Goal: Information Seeking & Learning: Learn about a topic

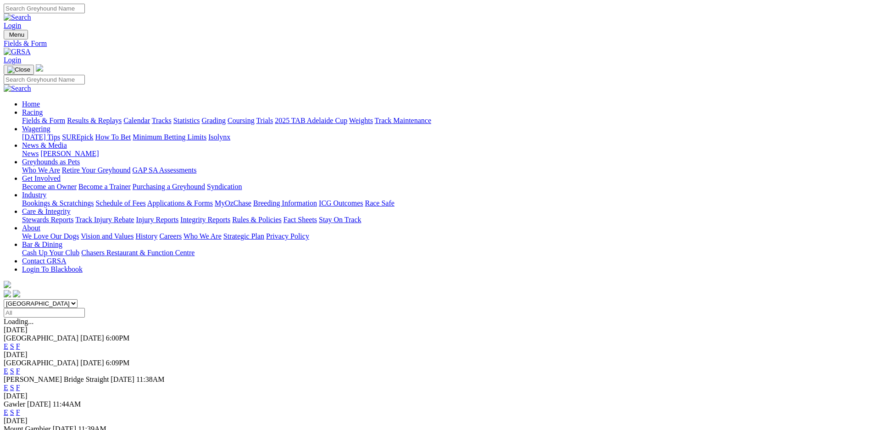
click at [20, 383] on link "F" at bounding box center [18, 387] width 4 height 8
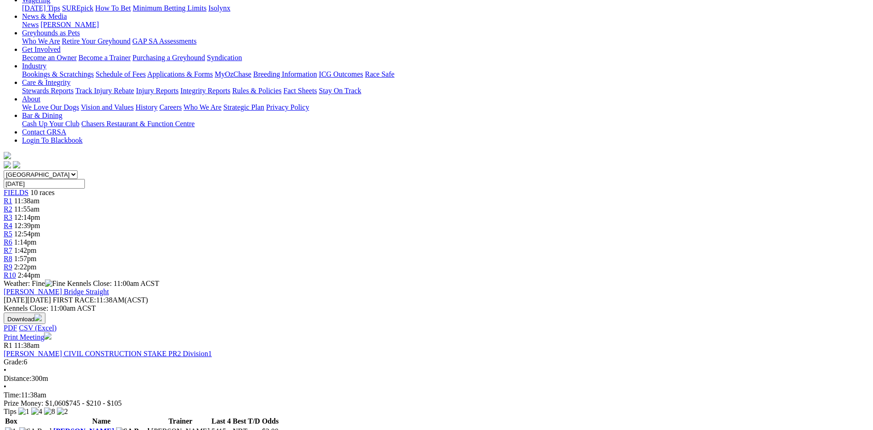
scroll to position [129, 0]
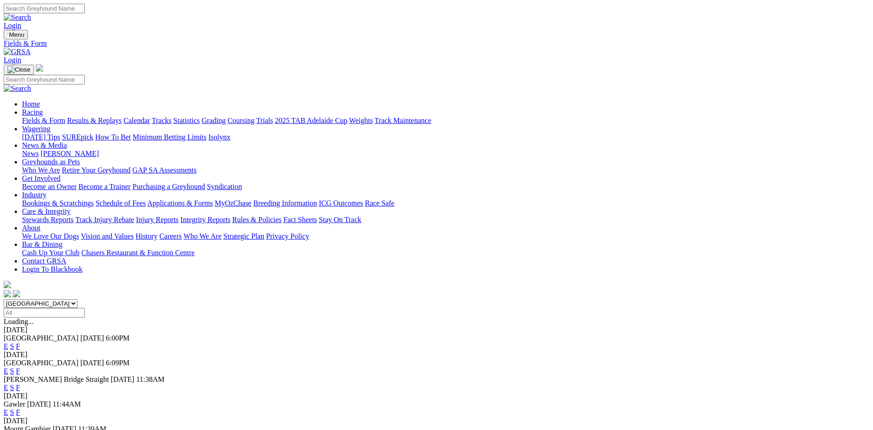
click at [20, 367] on link "F" at bounding box center [18, 371] width 4 height 8
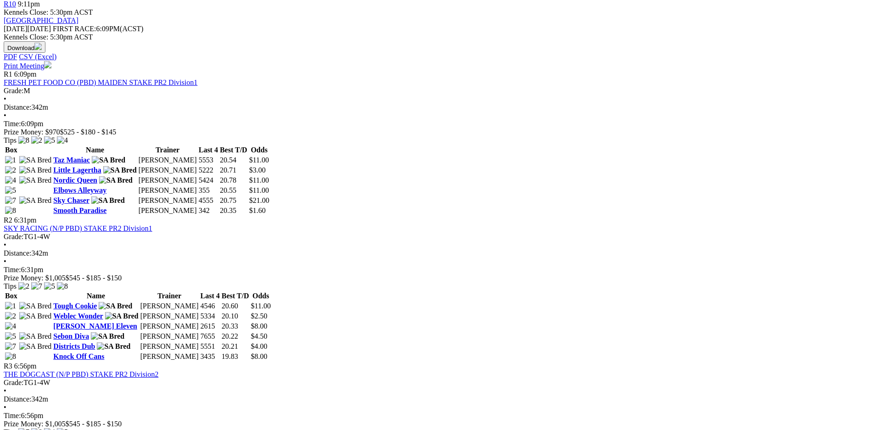
scroll to position [451, 0]
